Goal: Navigation & Orientation: Find specific page/section

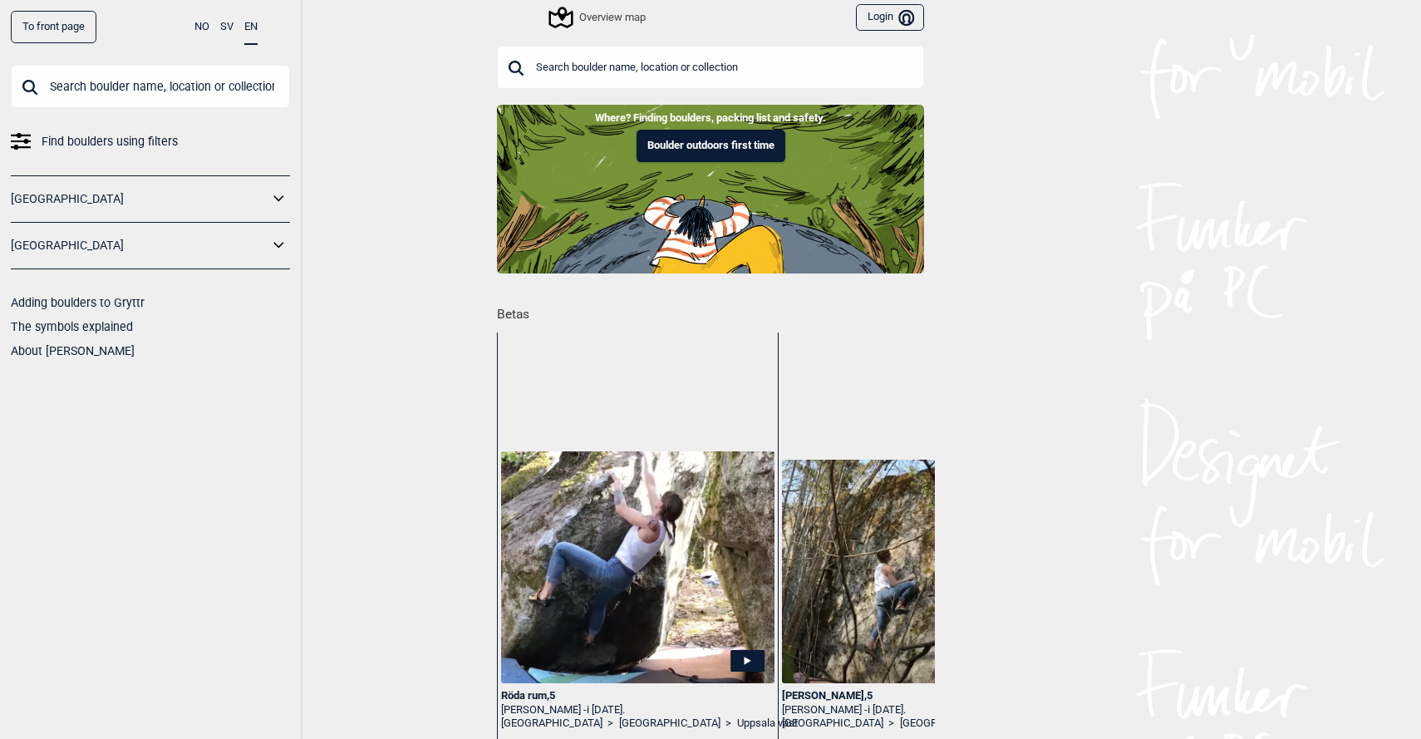
click at [582, 18] on div "Overview map" at bounding box center [598, 17] width 95 height 20
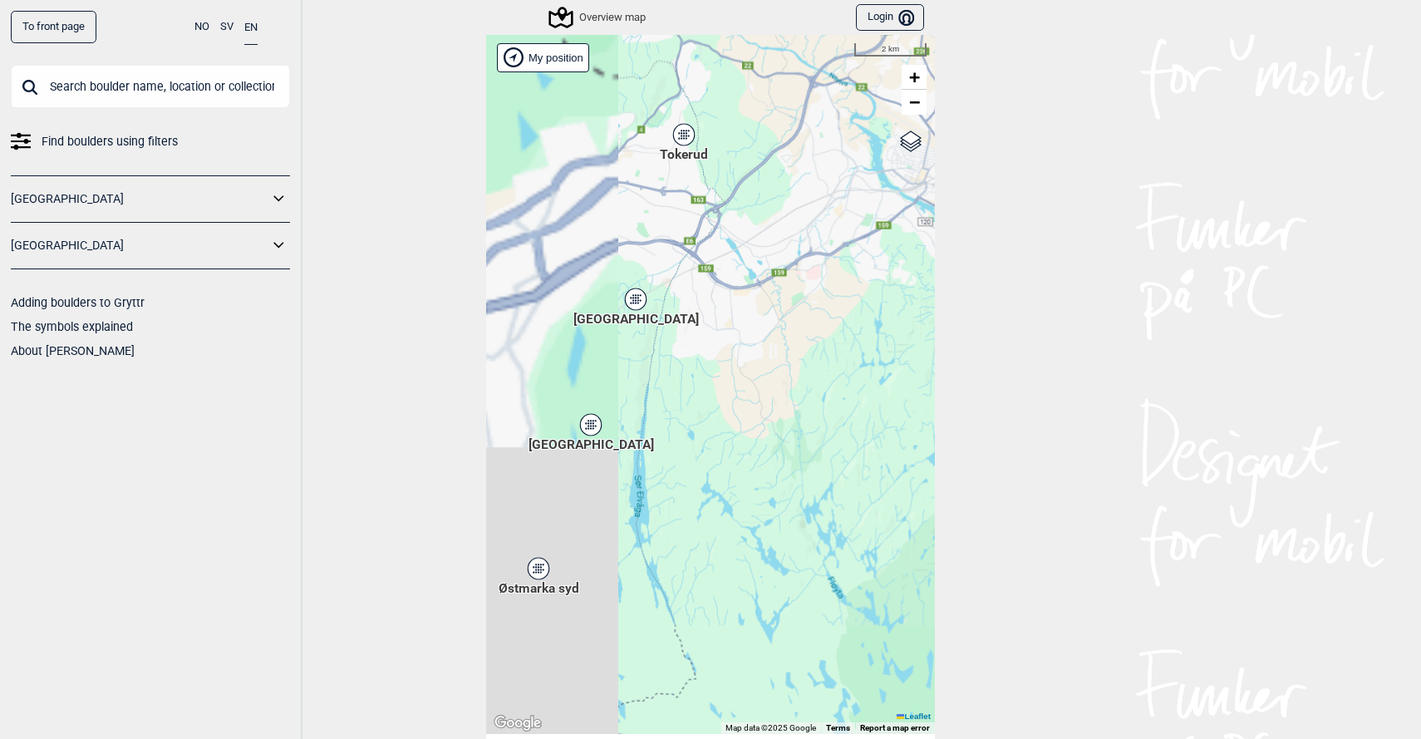
drag, startPoint x: 624, startPoint y: 514, endPoint x: 869, endPoint y: 409, distance: 266.8
click at [869, 409] on div "[PERSON_NAME] posisjon [GEOGRAPHIC_DATA] Stange [GEOGRAPHIC_DATA] syd [GEOGRAPH…" at bounding box center [710, 384] width 449 height 699
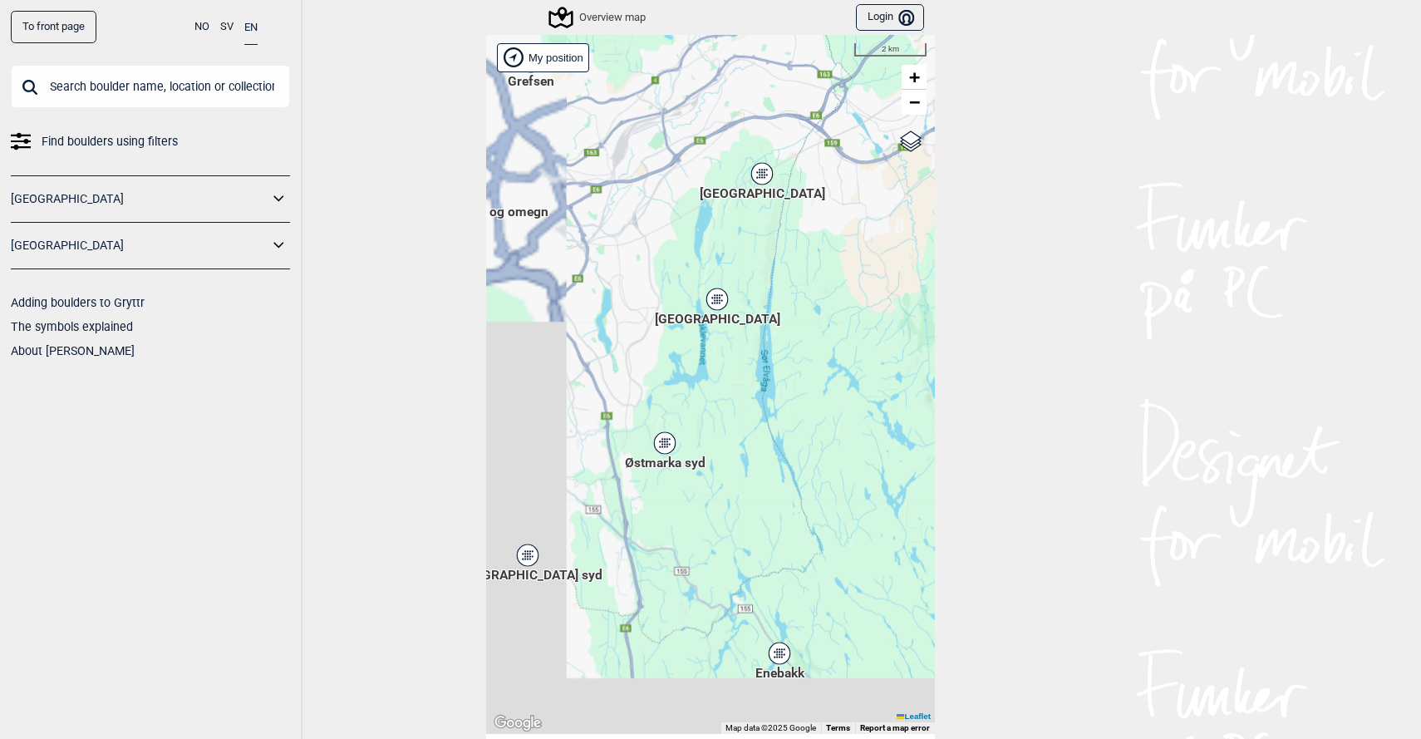
drag, startPoint x: 703, startPoint y: 508, endPoint x: 837, endPoint y: 379, distance: 186.8
click at [837, 379] on div "[PERSON_NAME] posisjon [GEOGRAPHIC_DATA] Stange [GEOGRAPHIC_DATA] syd [GEOGRAPH…" at bounding box center [710, 384] width 449 height 699
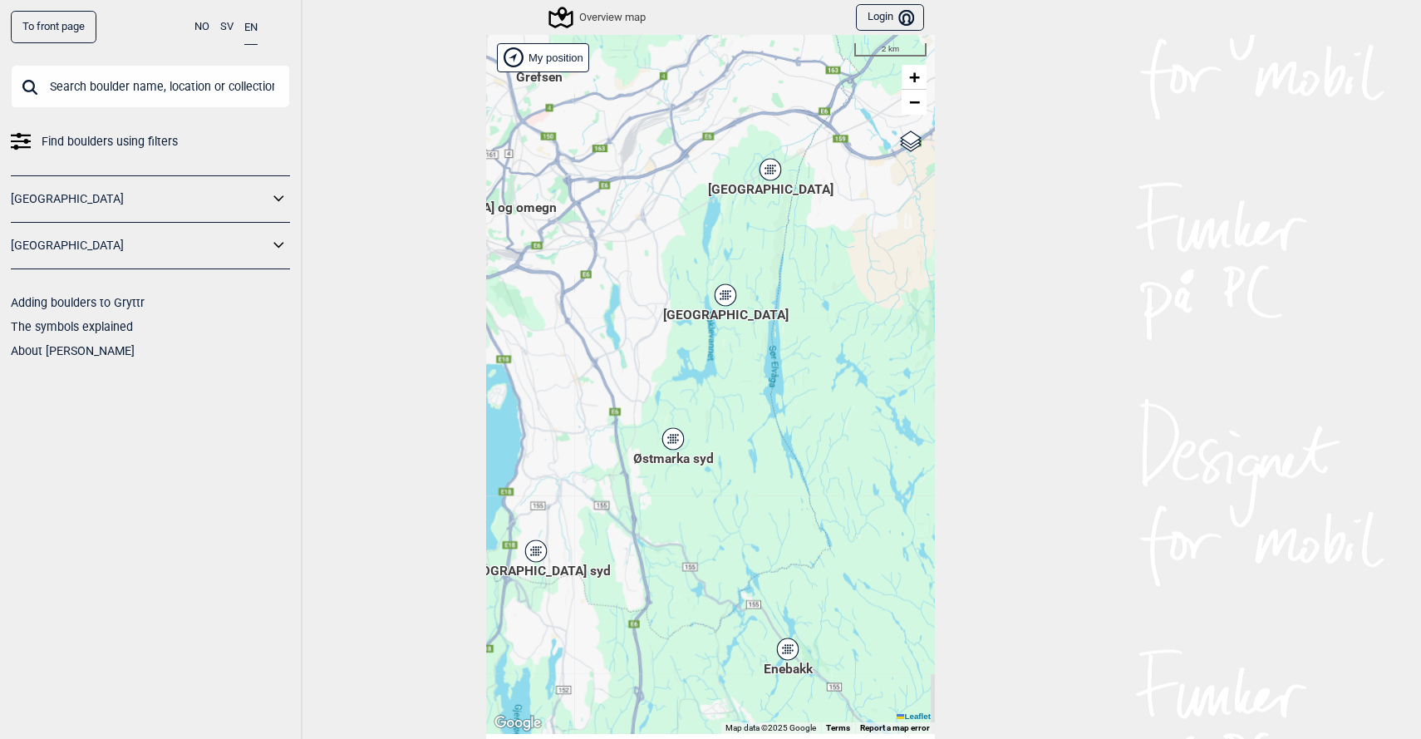
click at [724, 296] on div "[GEOGRAPHIC_DATA]" at bounding box center [725, 295] width 10 height 10
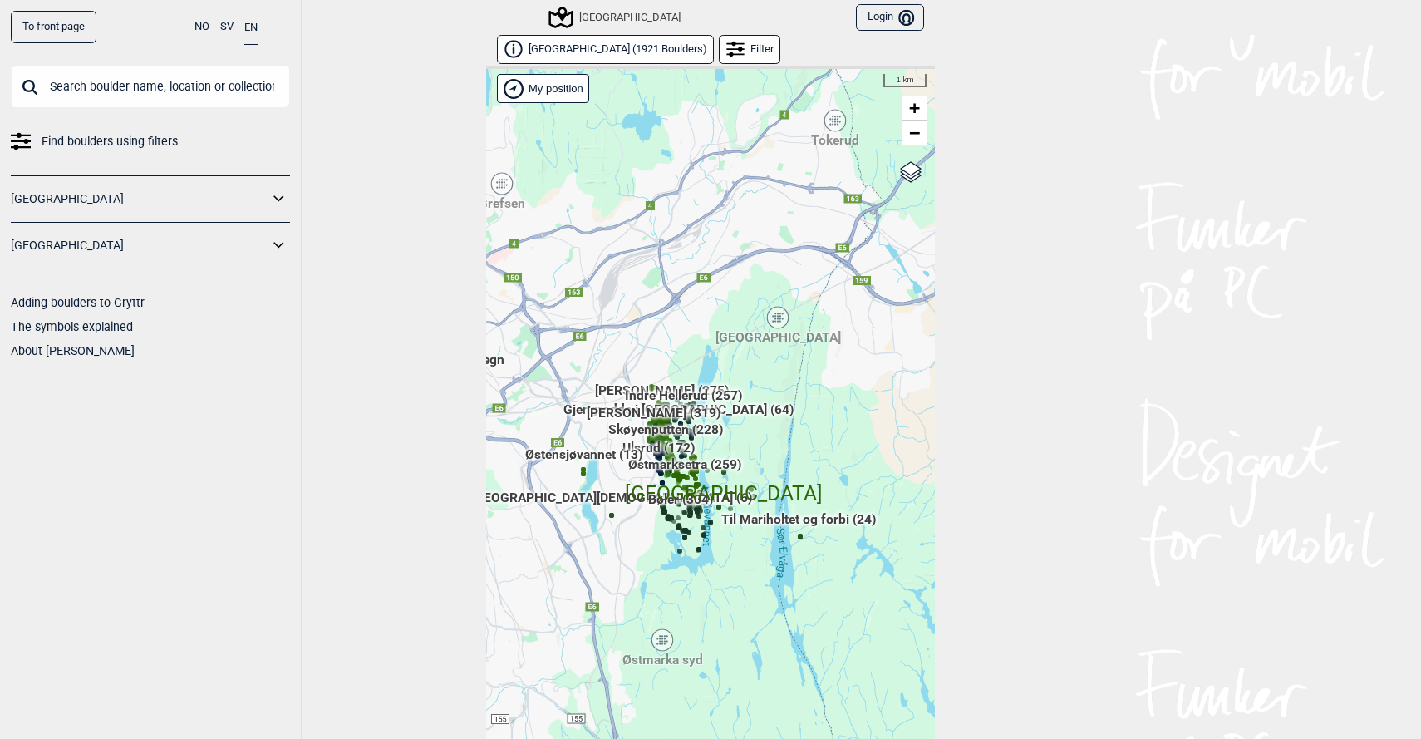
click at [601, 469] on span "Østensjøvannet (13)" at bounding box center [583, 461] width 117 height 32
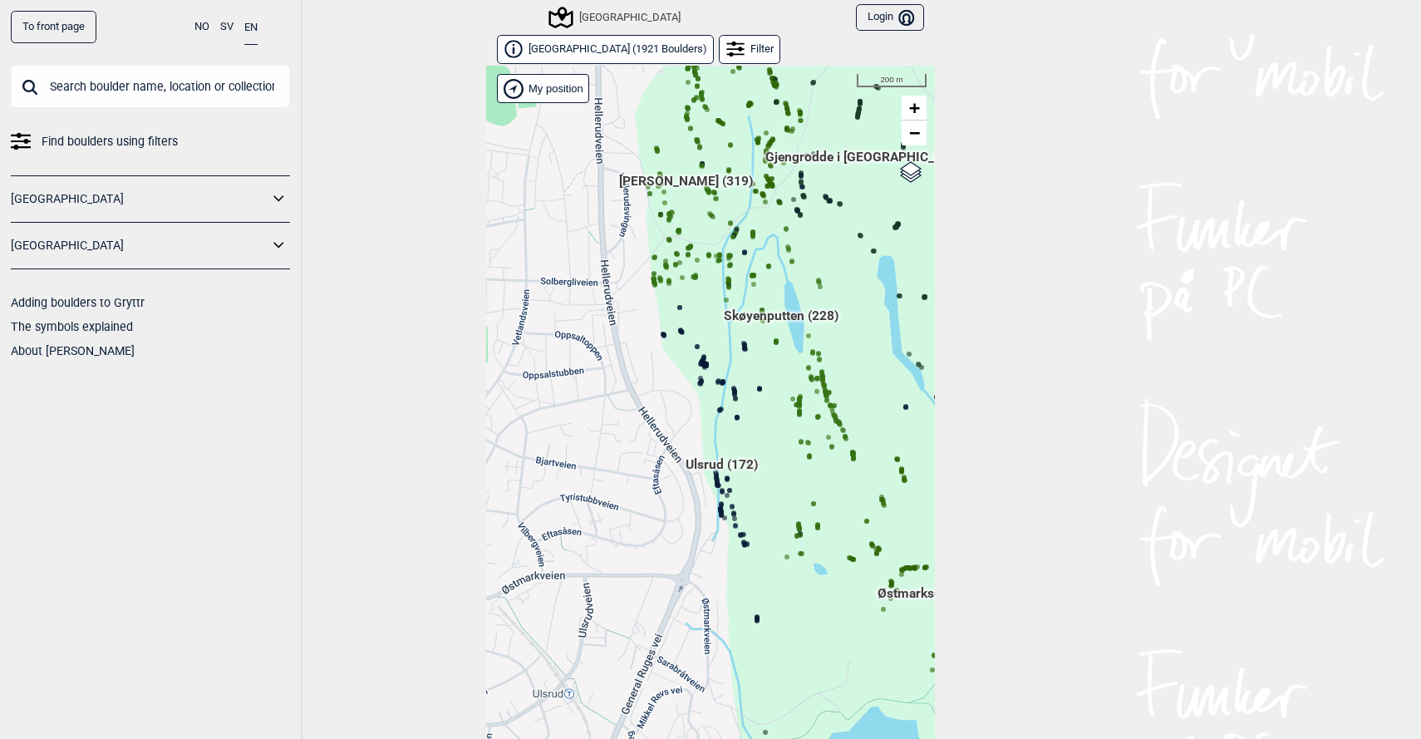
scroll to position [25, 0]
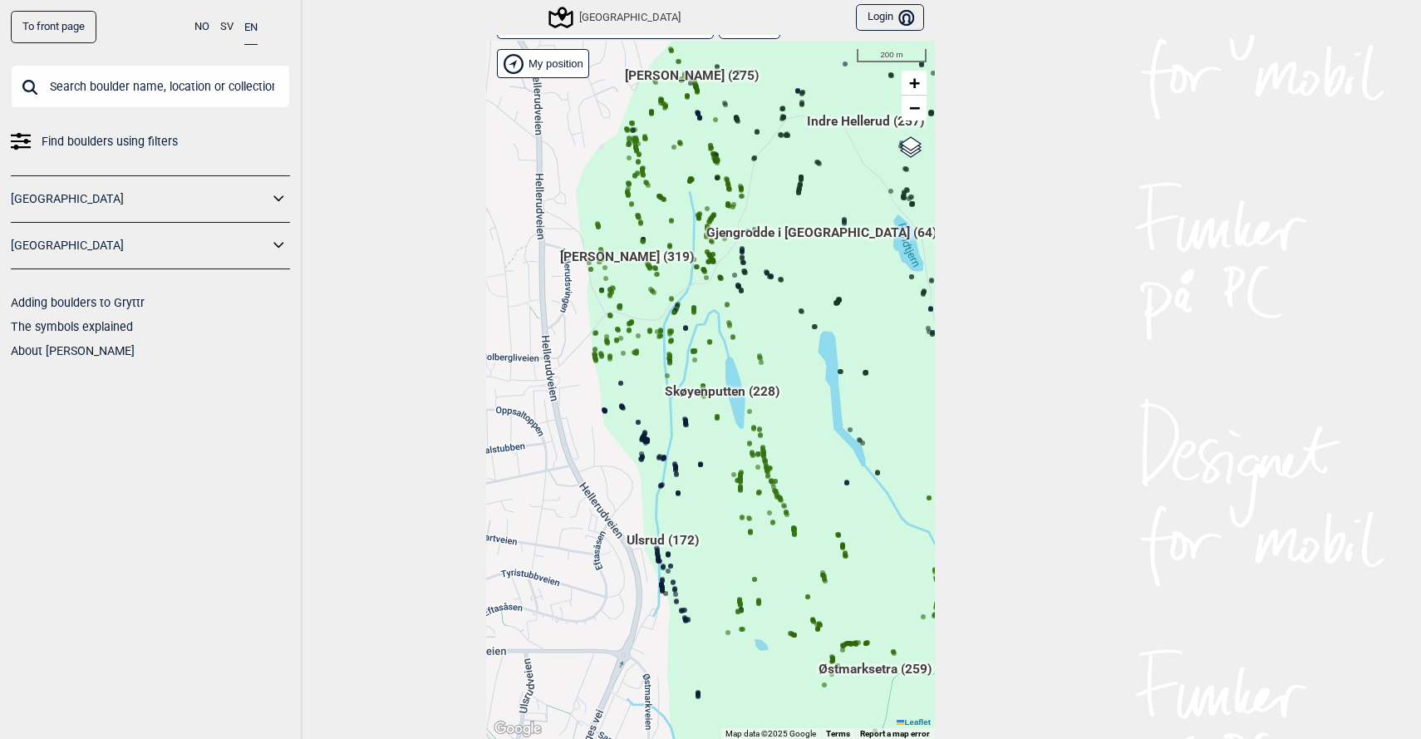
drag, startPoint x: 631, startPoint y: 343, endPoint x: 571, endPoint y: 452, distance: 124.6
click at [571, 452] on div "[PERSON_NAME] posisjon [GEOGRAPHIC_DATA] Stange [GEOGRAPHIC_DATA] syd [GEOGRAPH…" at bounding box center [710, 390] width 449 height 699
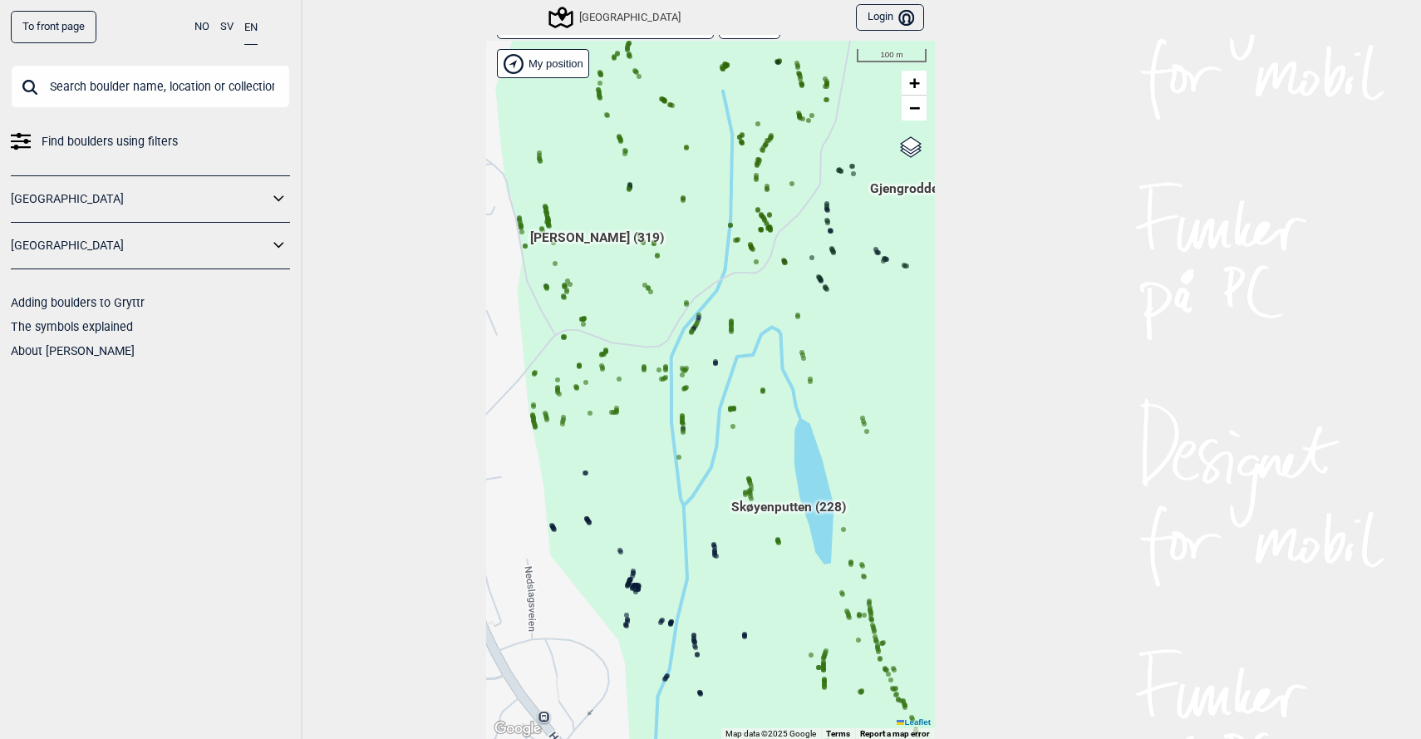
drag, startPoint x: 704, startPoint y: 302, endPoint x: 737, endPoint y: 298, distance: 33.4
click at [737, 298] on div "[PERSON_NAME] posisjon [GEOGRAPHIC_DATA] Stange [GEOGRAPHIC_DATA] syd [GEOGRAPH…" at bounding box center [710, 390] width 449 height 699
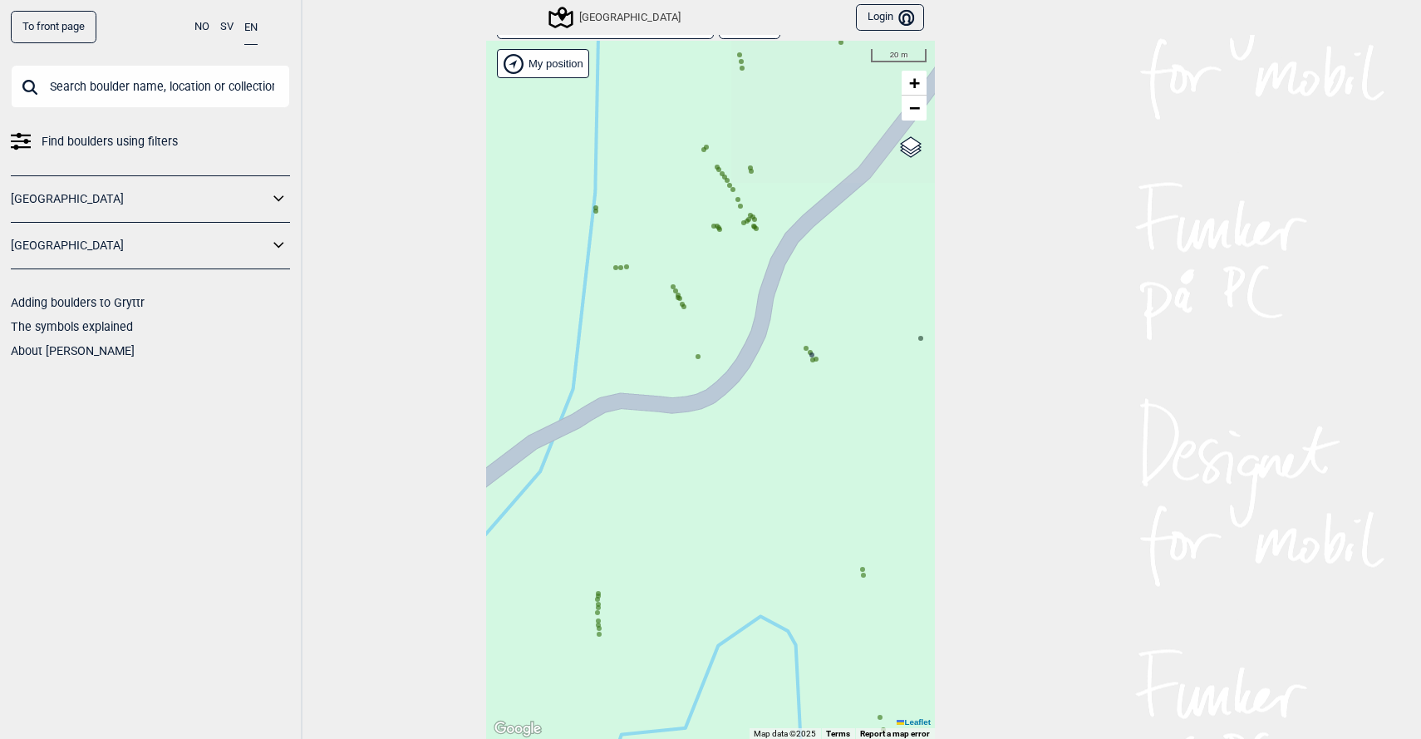
drag, startPoint x: 767, startPoint y: 247, endPoint x: 762, endPoint y: 459, distance: 211.9
click at [762, 459] on div "[PERSON_NAME] posisjon [GEOGRAPHIC_DATA] Stange [GEOGRAPHIC_DATA] syd [GEOGRAPH…" at bounding box center [710, 390] width 449 height 699
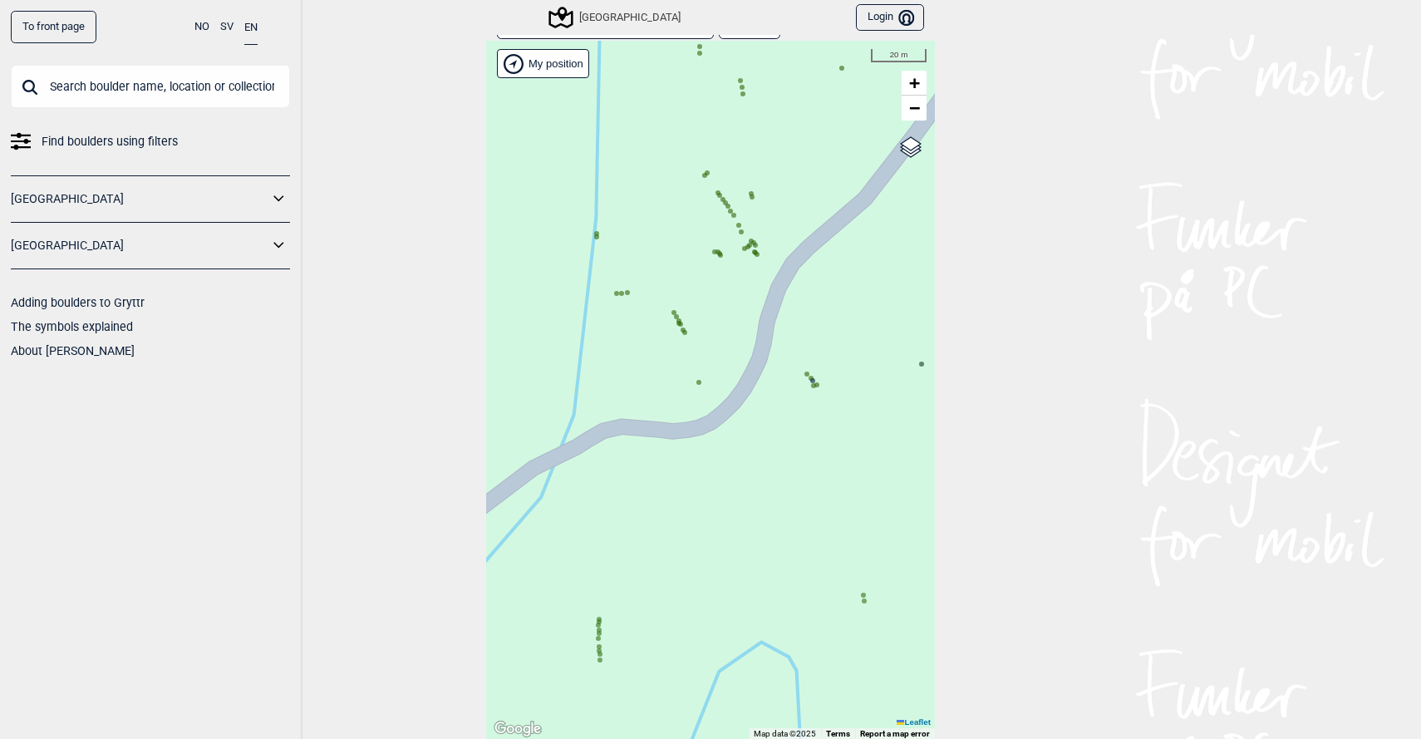
click at [719, 190] on circle at bounding box center [717, 192] width 5 height 5
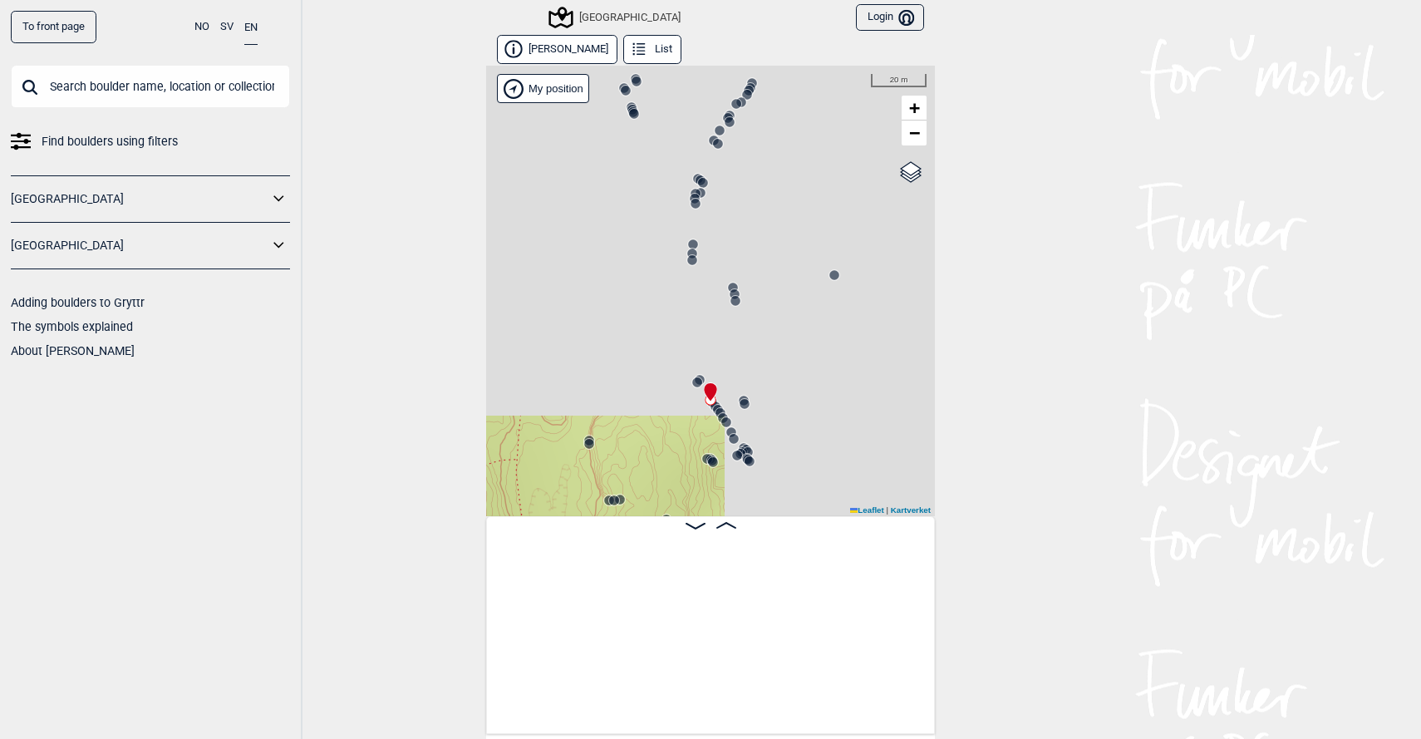
scroll to position [0, 30326]
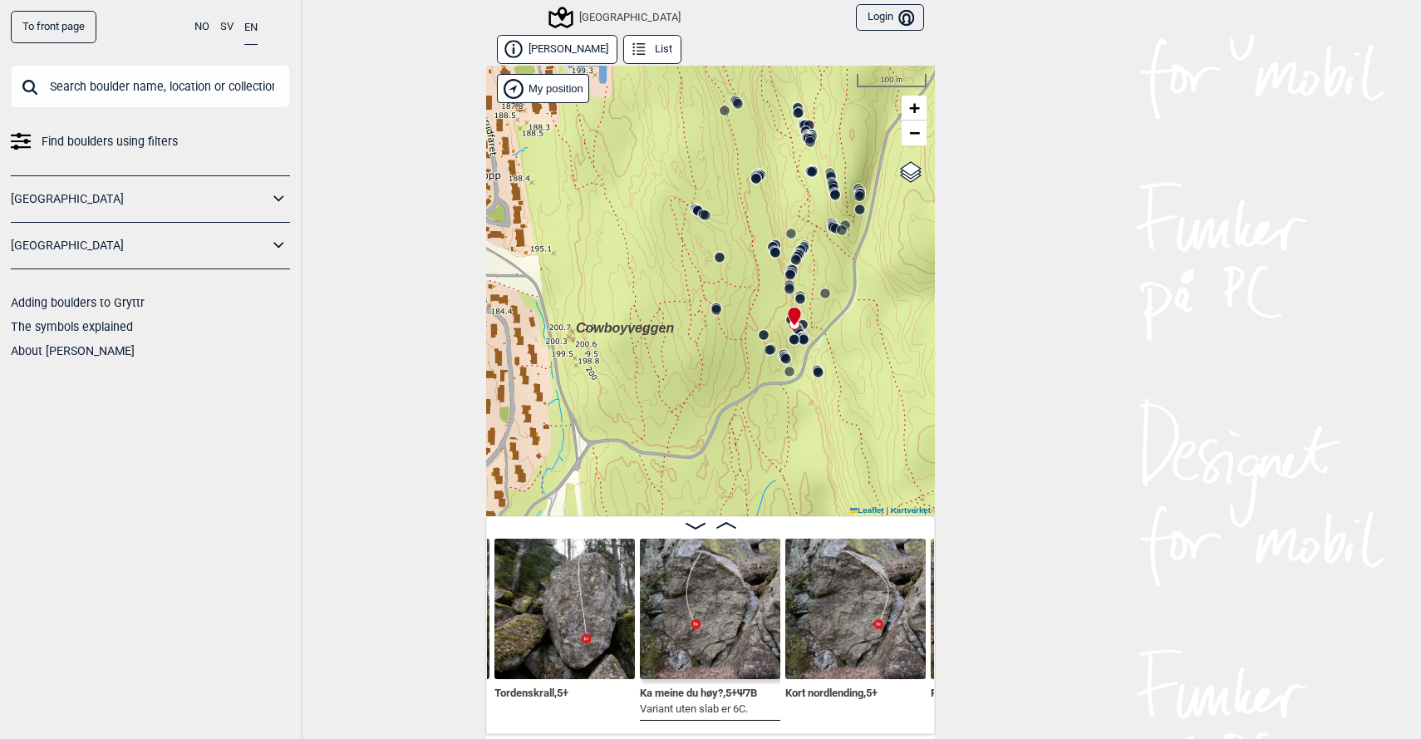
drag, startPoint x: 706, startPoint y: 417, endPoint x: 708, endPoint y: 380, distance: 36.6
click at [708, 380] on div "Speidersteinen Barnehageveggen Cowboyveggen Bølerveggen [GEOGRAPHIC_DATA]" at bounding box center [710, 291] width 449 height 450
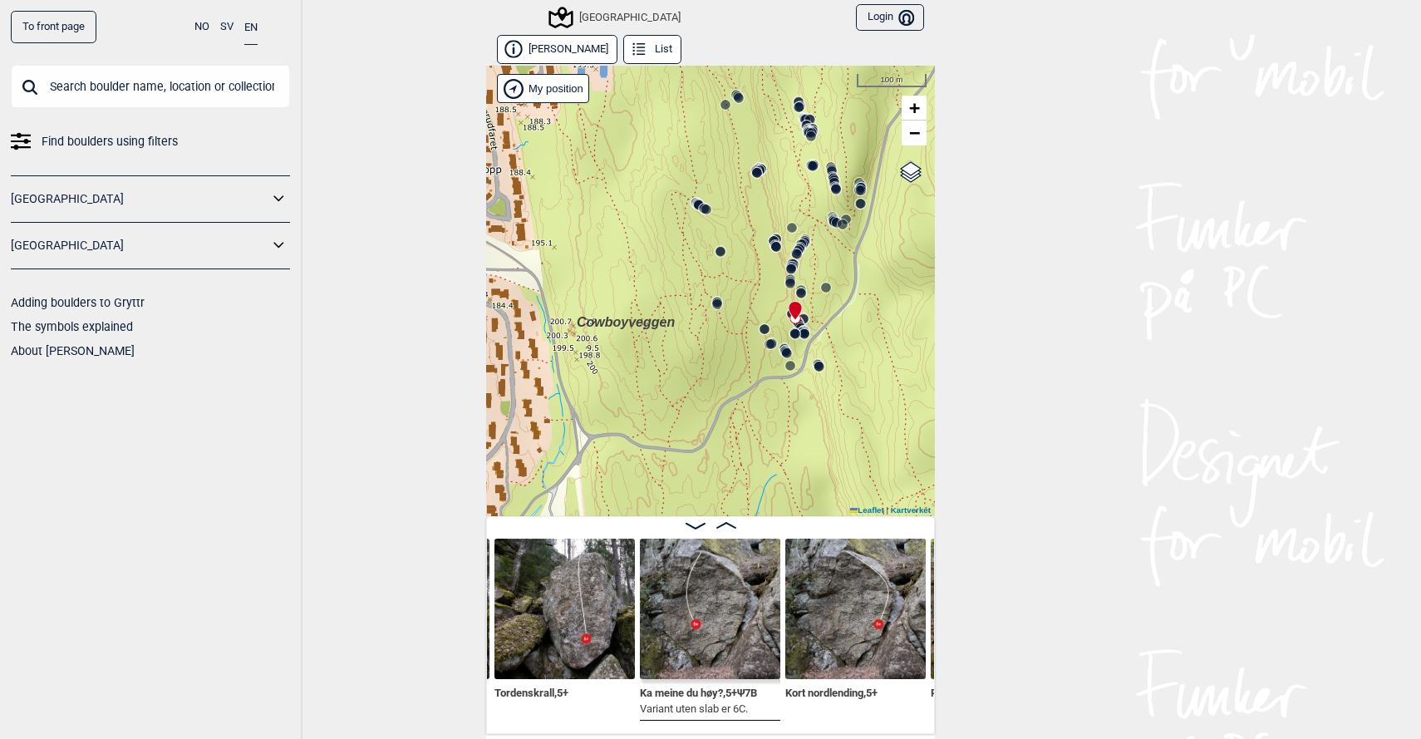
click at [726, 522] on icon at bounding box center [726, 525] width 20 height 7
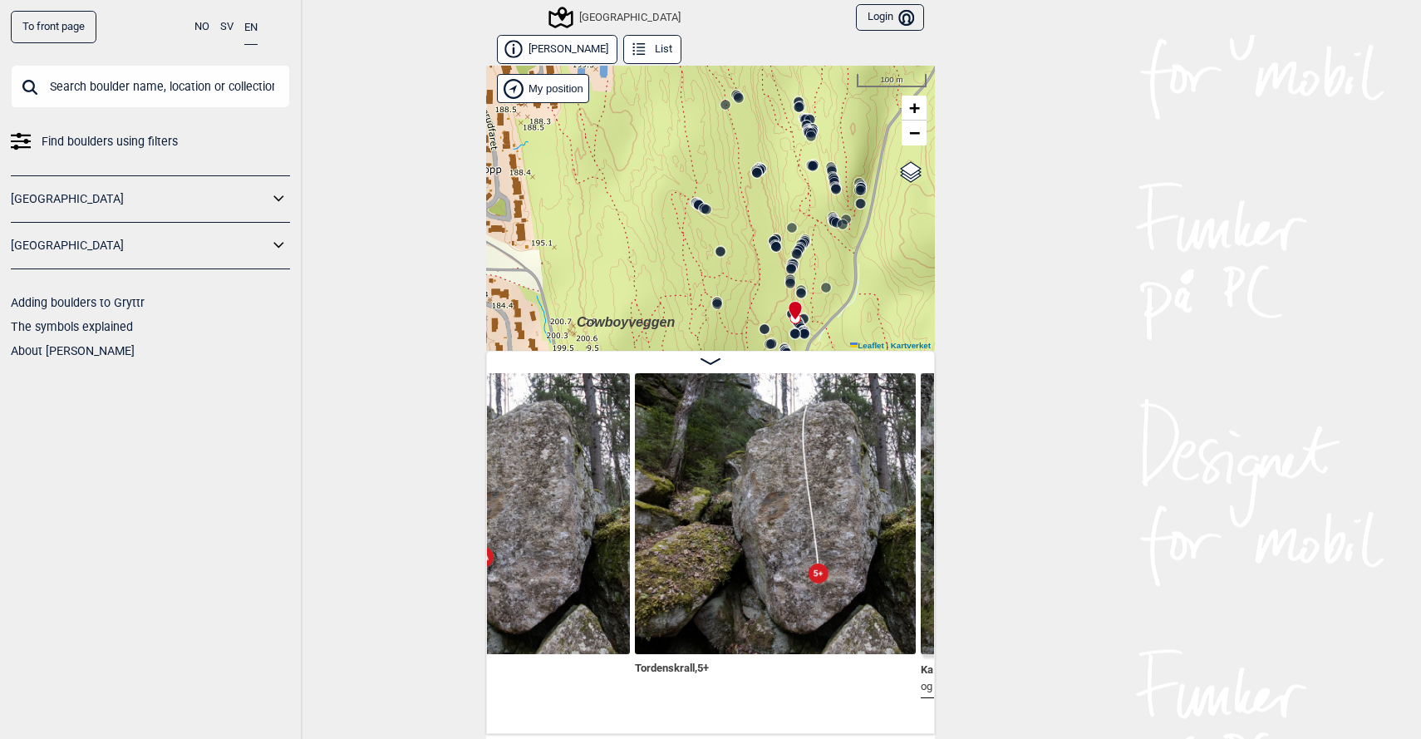
scroll to position [0, 30477]
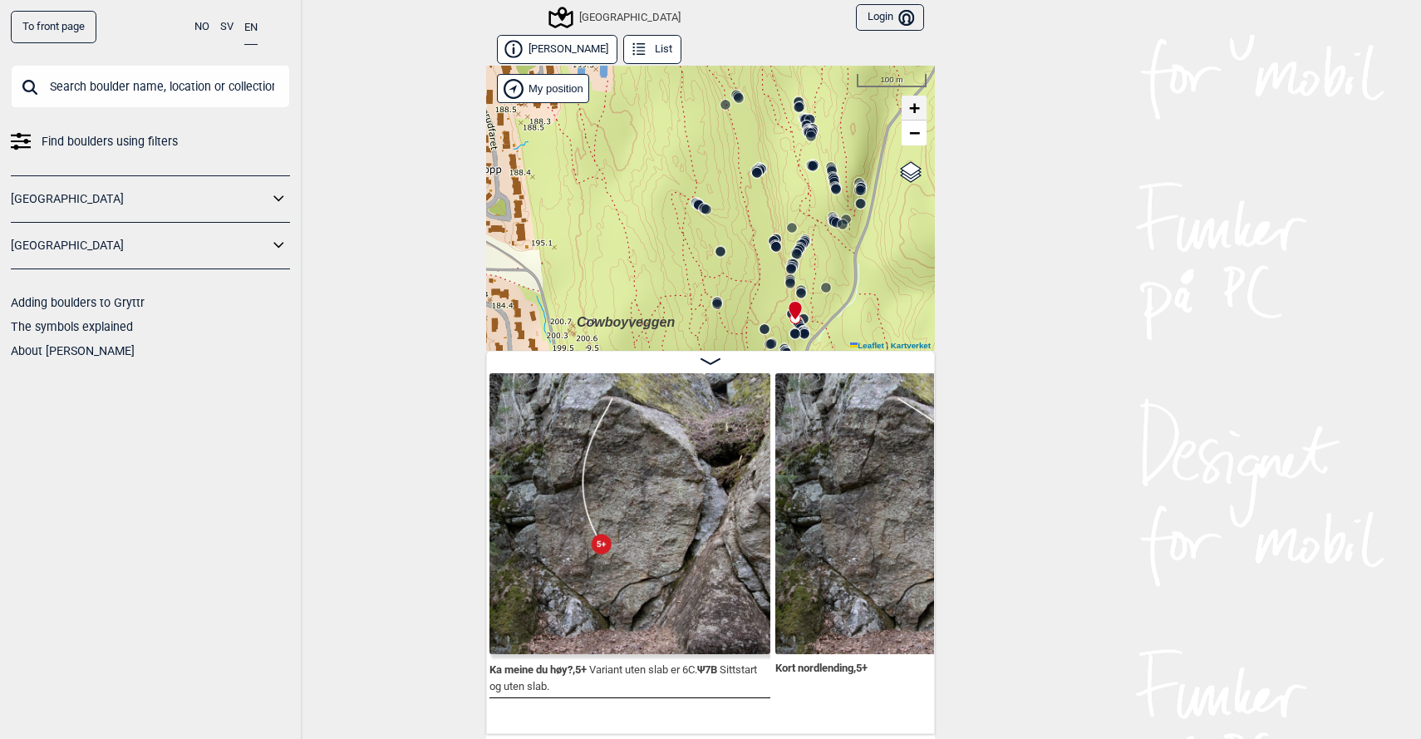
click at [915, 110] on span "+" at bounding box center [914, 107] width 11 height 21
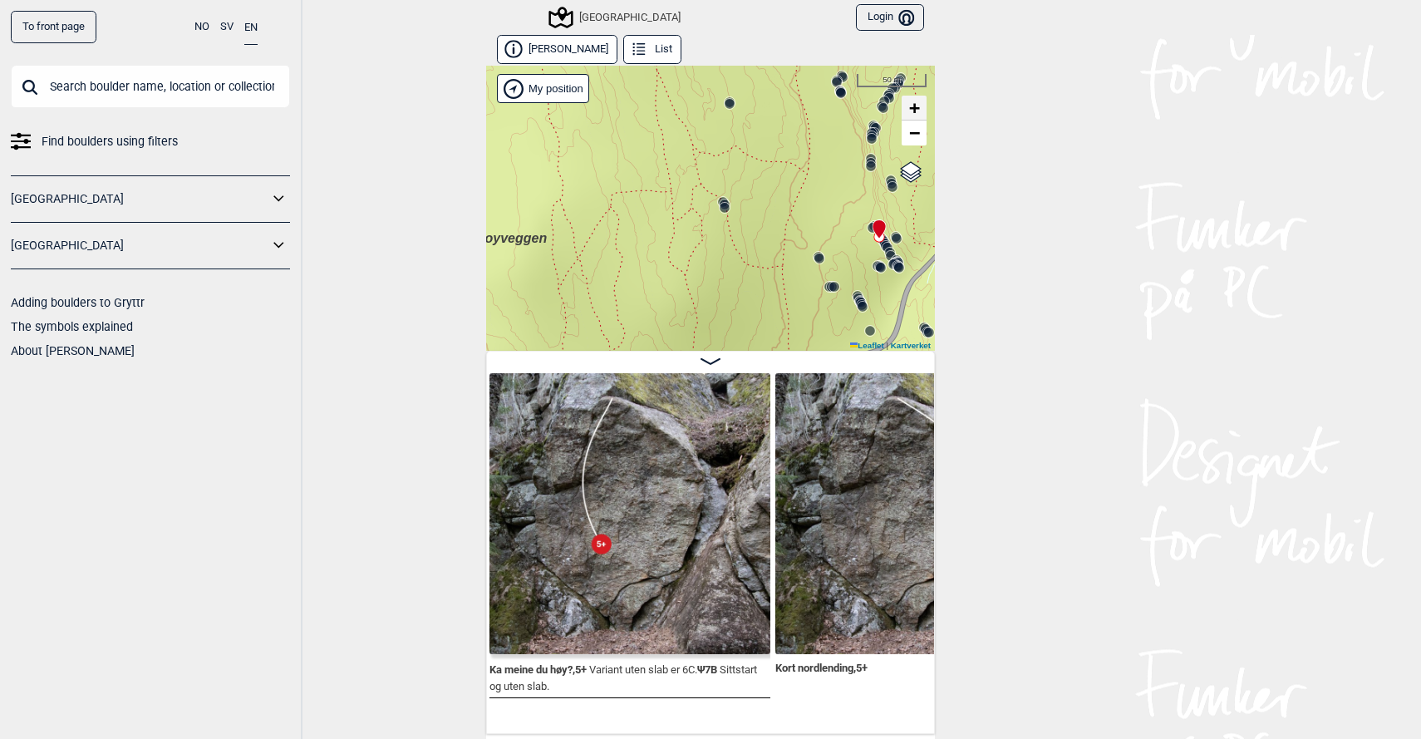
click at [915, 110] on span "+" at bounding box center [914, 107] width 11 height 21
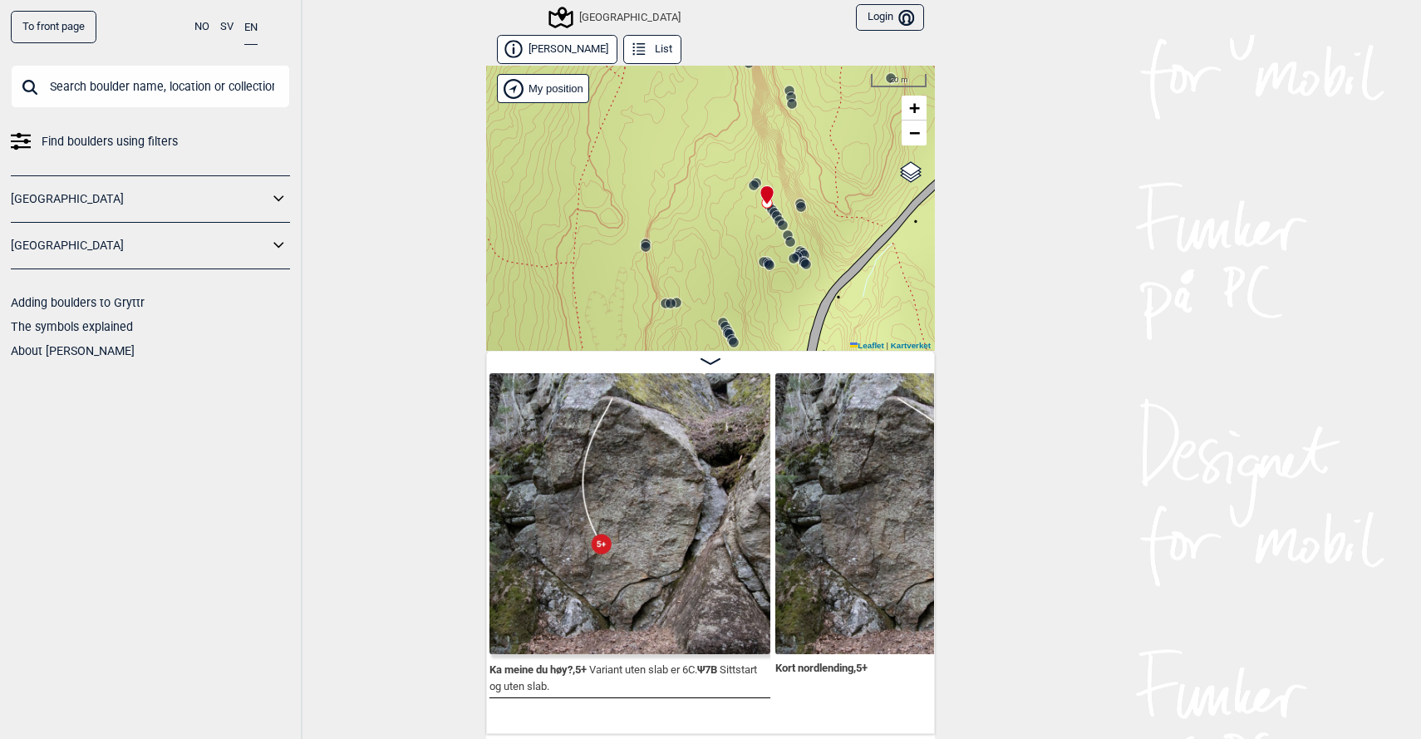
drag, startPoint x: 866, startPoint y: 176, endPoint x: 584, endPoint y: 307, distance: 310.4
click at [584, 307] on div "Speidersteinen Barnehageveggen Cowboyveggen Bølerveggen [GEOGRAPHIC_DATA]" at bounding box center [710, 208] width 449 height 285
click at [754, 184] on circle at bounding box center [754, 185] width 10 height 10
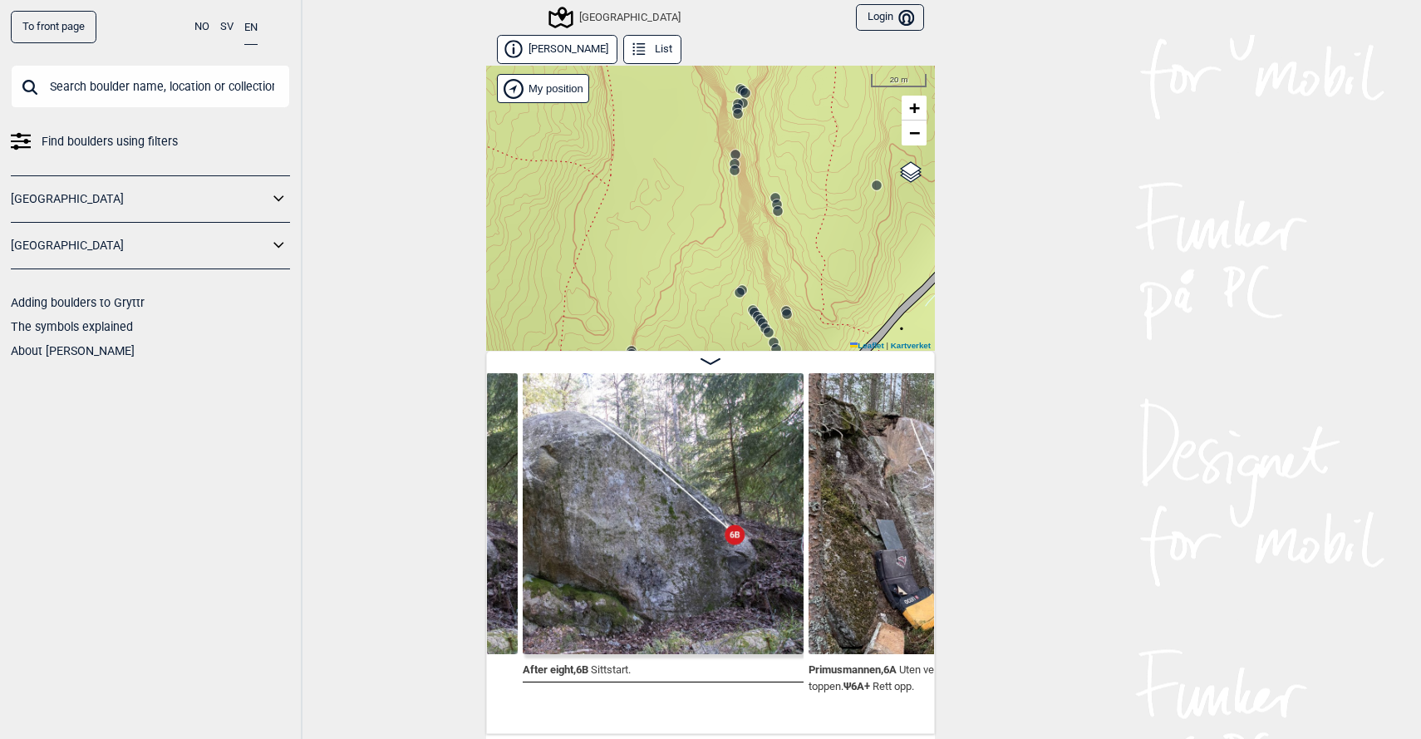
scroll to position [0, 36831]
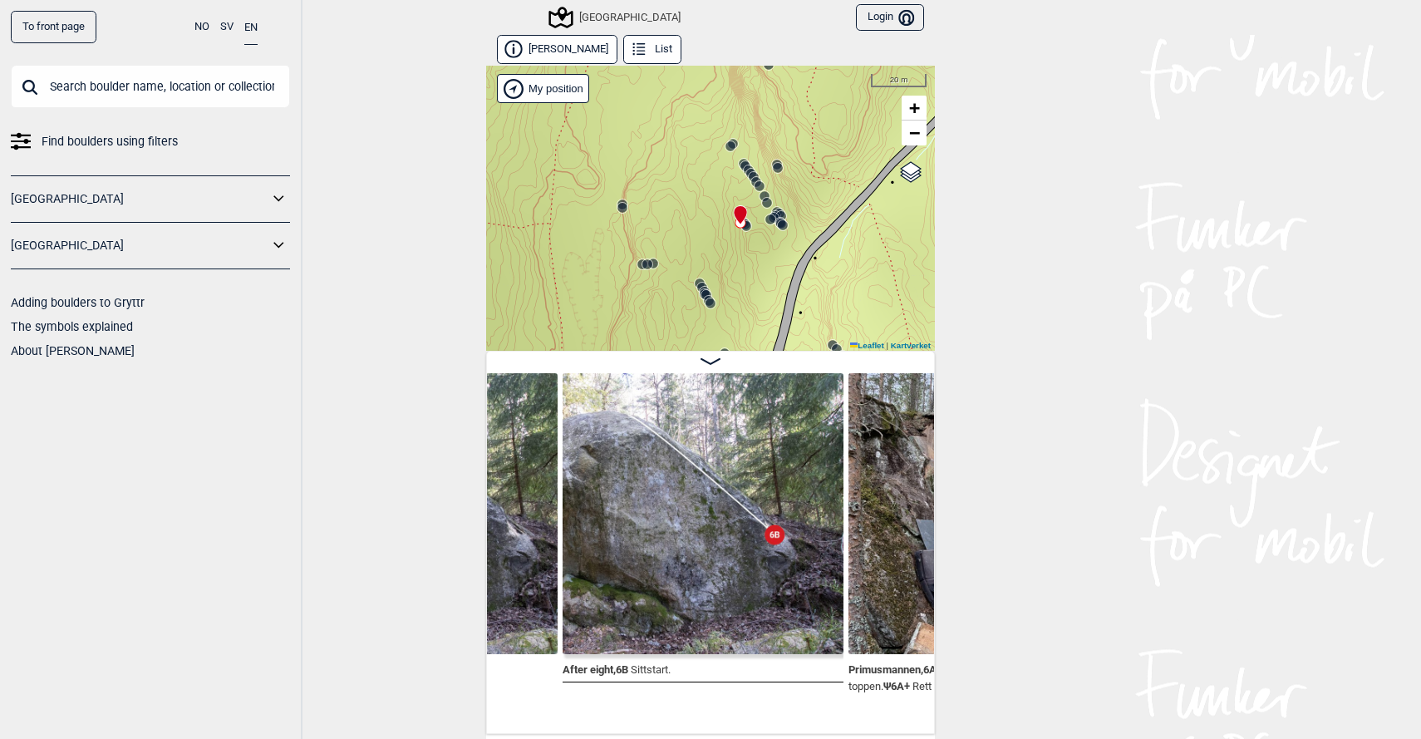
drag, startPoint x: 729, startPoint y: 282, endPoint x: 719, endPoint y: 135, distance: 146.5
click at [719, 135] on div "Speidersteinen Barnehageveggen Cowboyveggen Bølerveggen [GEOGRAPHIC_DATA]" at bounding box center [710, 208] width 449 height 285
click at [701, 278] on circle at bounding box center [700, 283] width 10 height 10
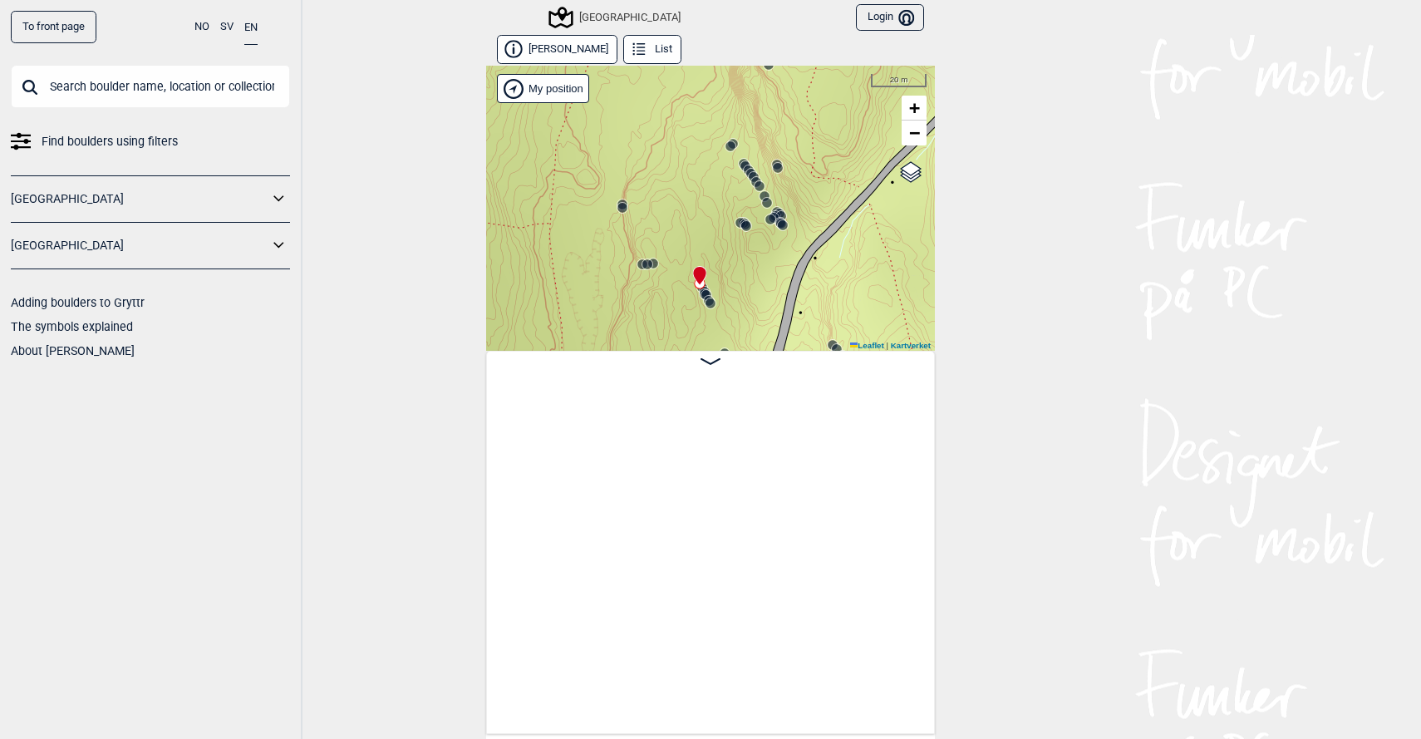
scroll to position [0, 39235]
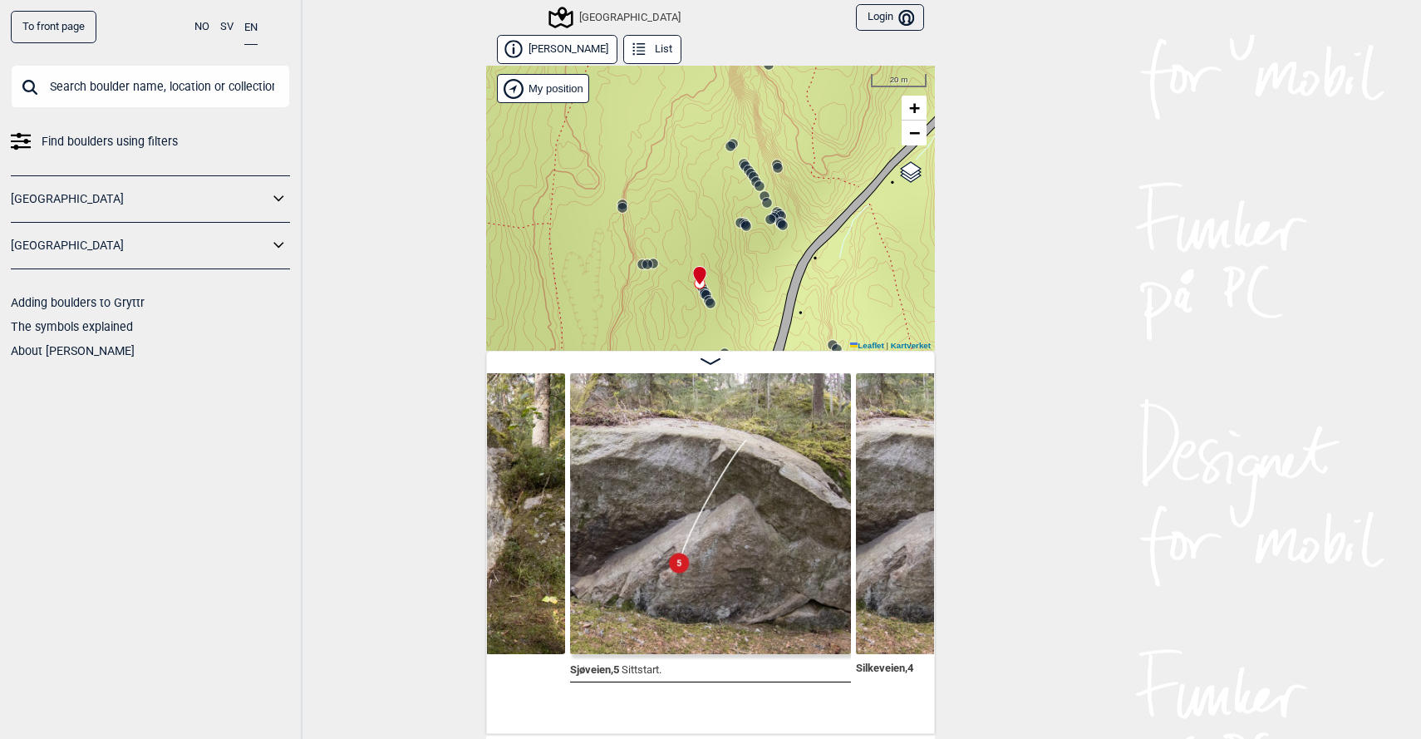
click at [741, 159] on icon at bounding box center [743, 163] width 13 height 13
